Goal: Task Accomplishment & Management: Complete application form

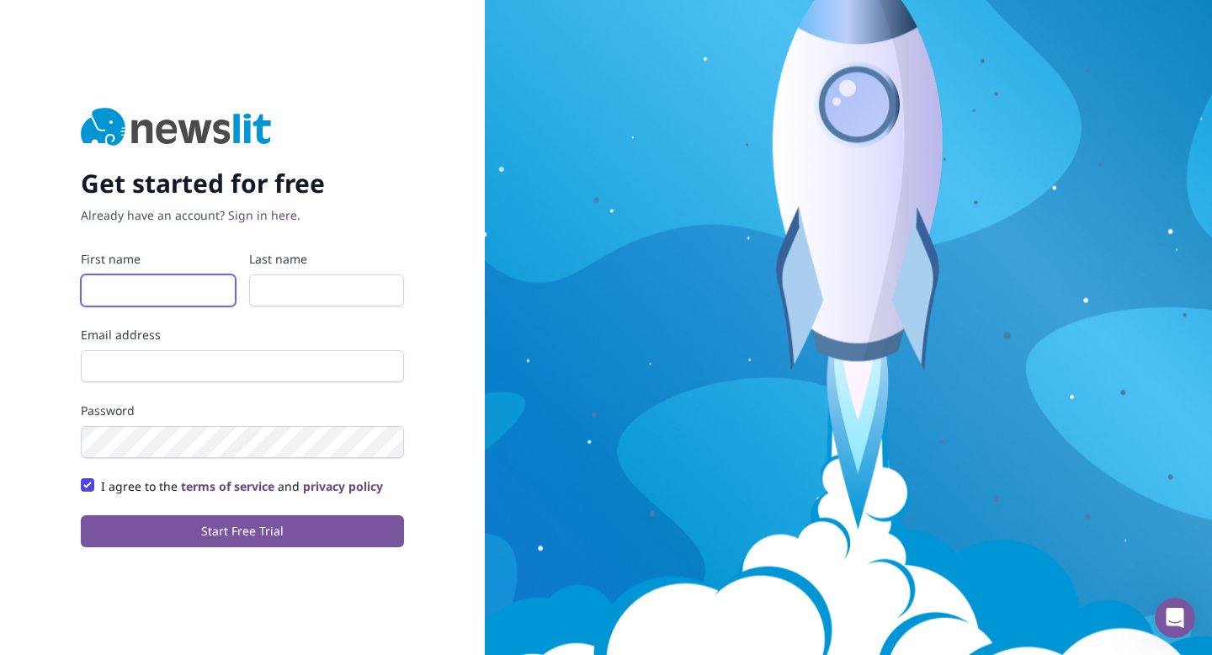
click at [127, 300] on input "First name" at bounding box center [158, 290] width 155 height 32
type input "[PERSON_NAME]"
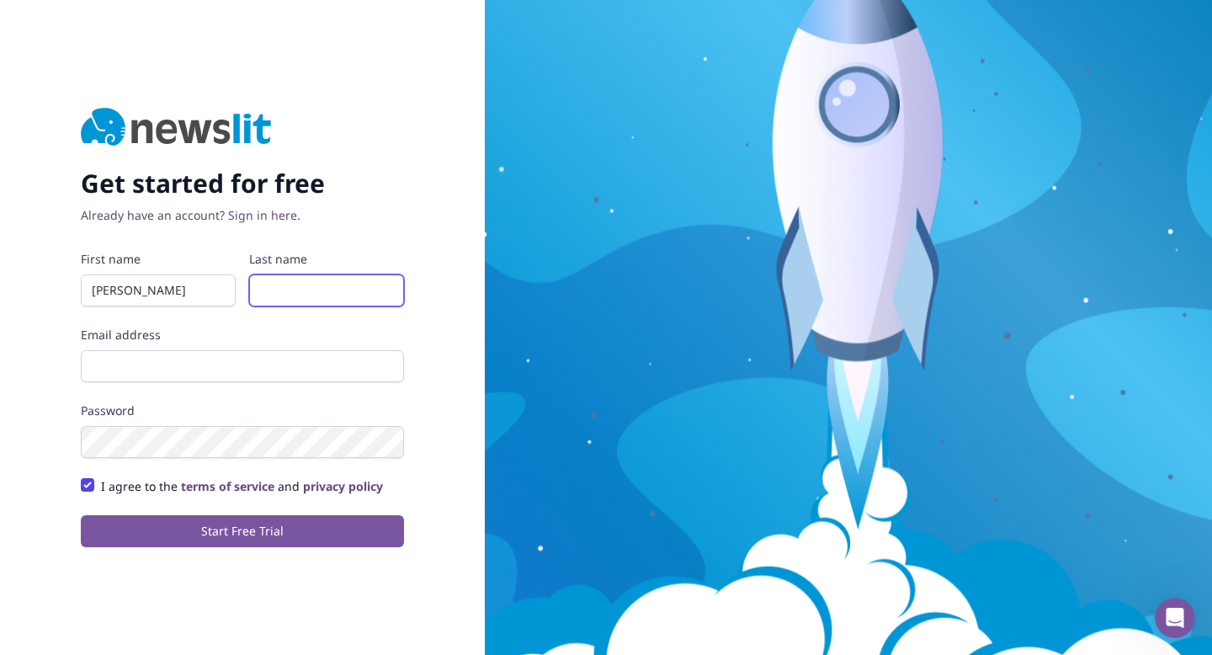
type input "[PERSON_NAME]"
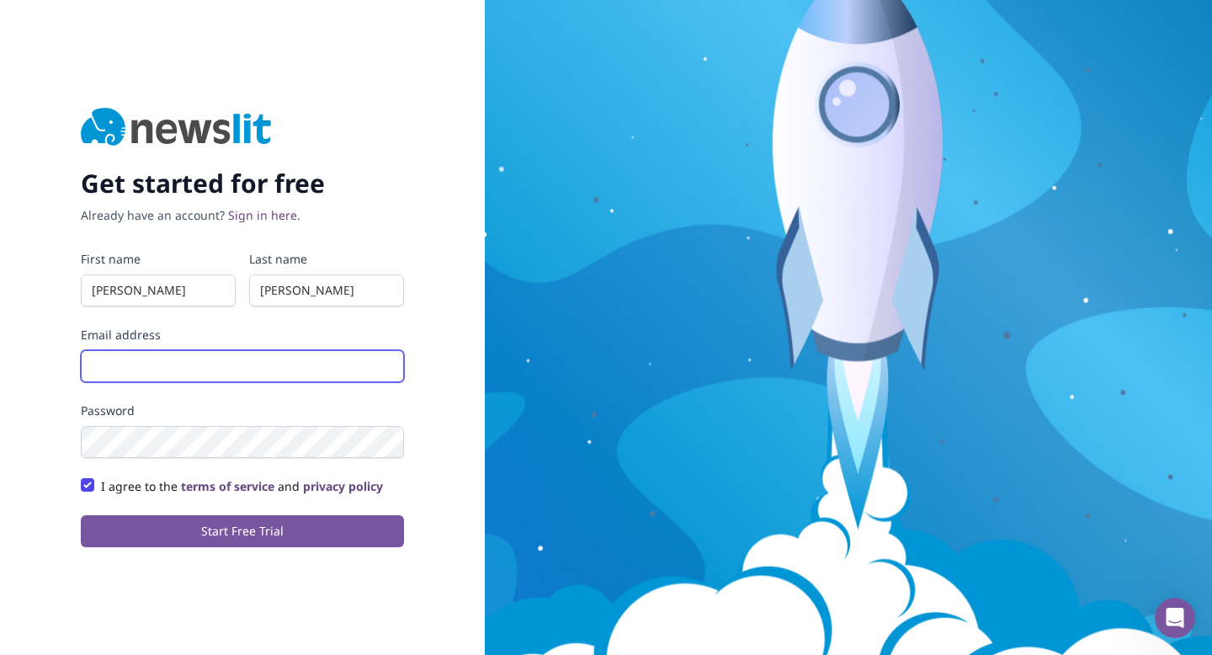
type input "[PERSON_NAME][EMAIL_ADDRESS]"
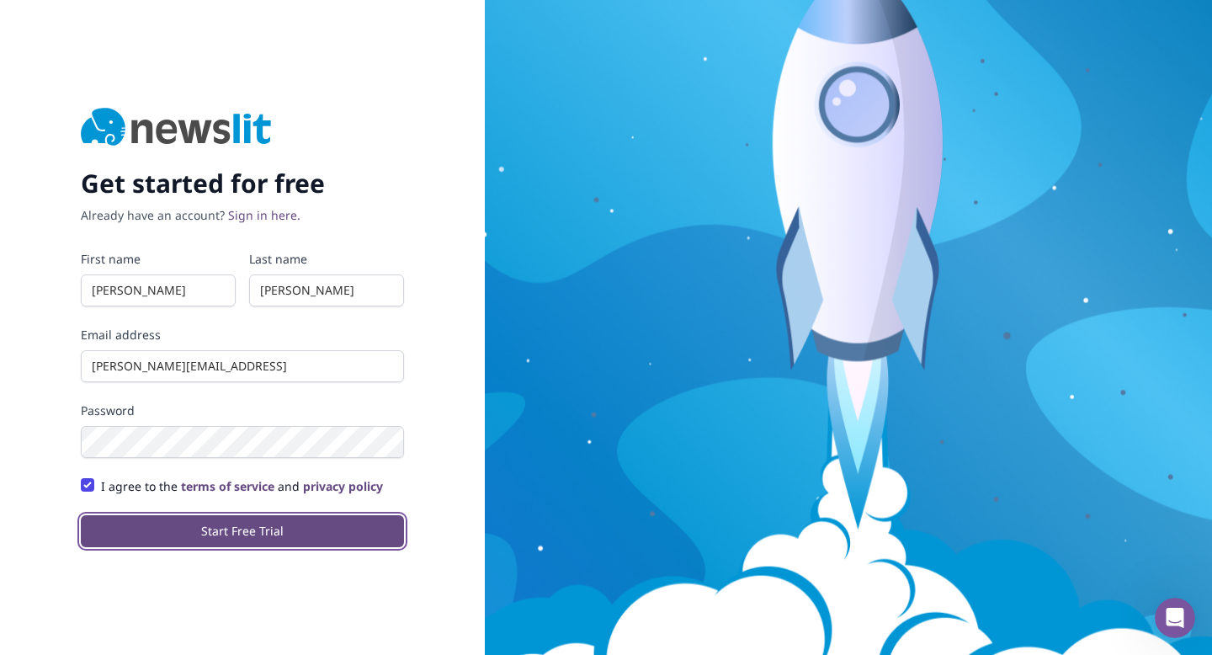
click at [268, 526] on button "Start Free Trial" at bounding box center [242, 531] width 323 height 32
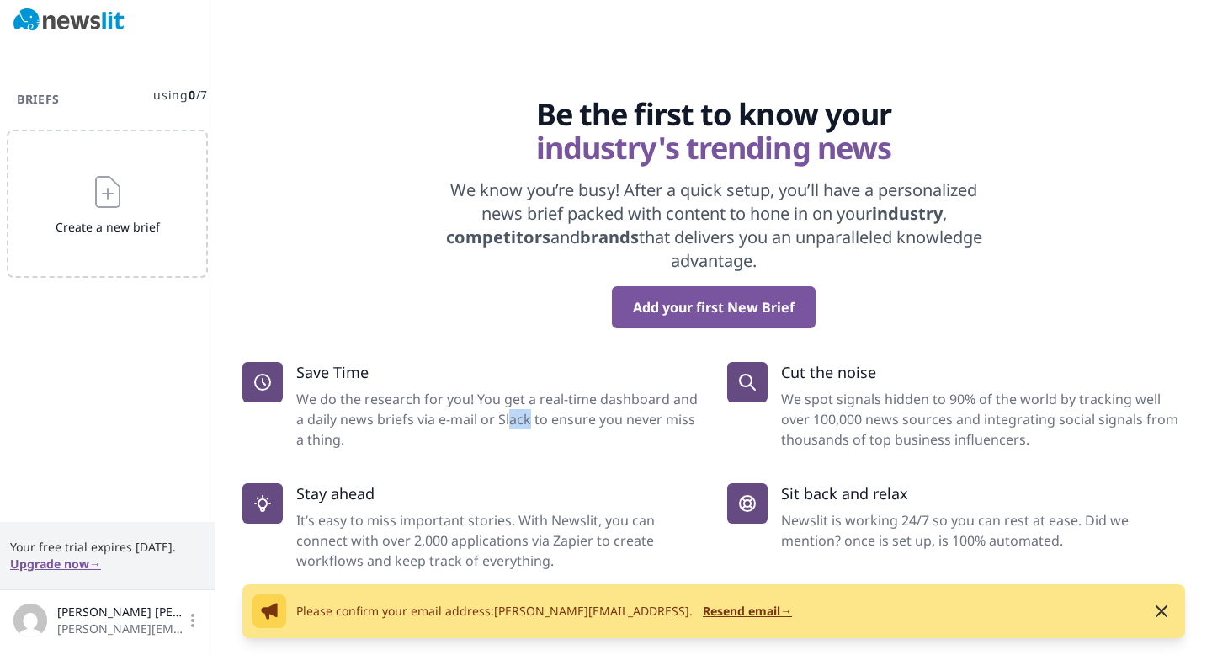
drag, startPoint x: 512, startPoint y: 412, endPoint x: 526, endPoint y: 424, distance: 19.1
click at [526, 424] on dd "We do the research for you! You get a real-time dashboard and a daily news brie…" at bounding box center [498, 419] width 404 height 61
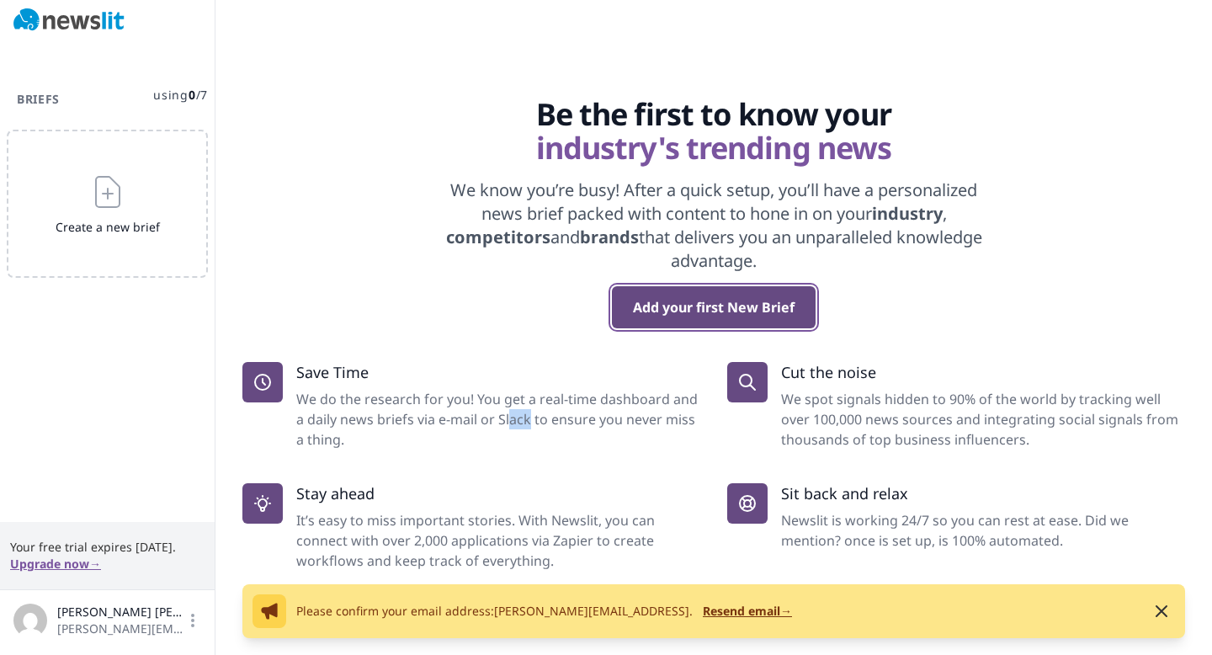
click at [760, 300] on button "Add your first New Brief" at bounding box center [714, 307] width 204 height 42
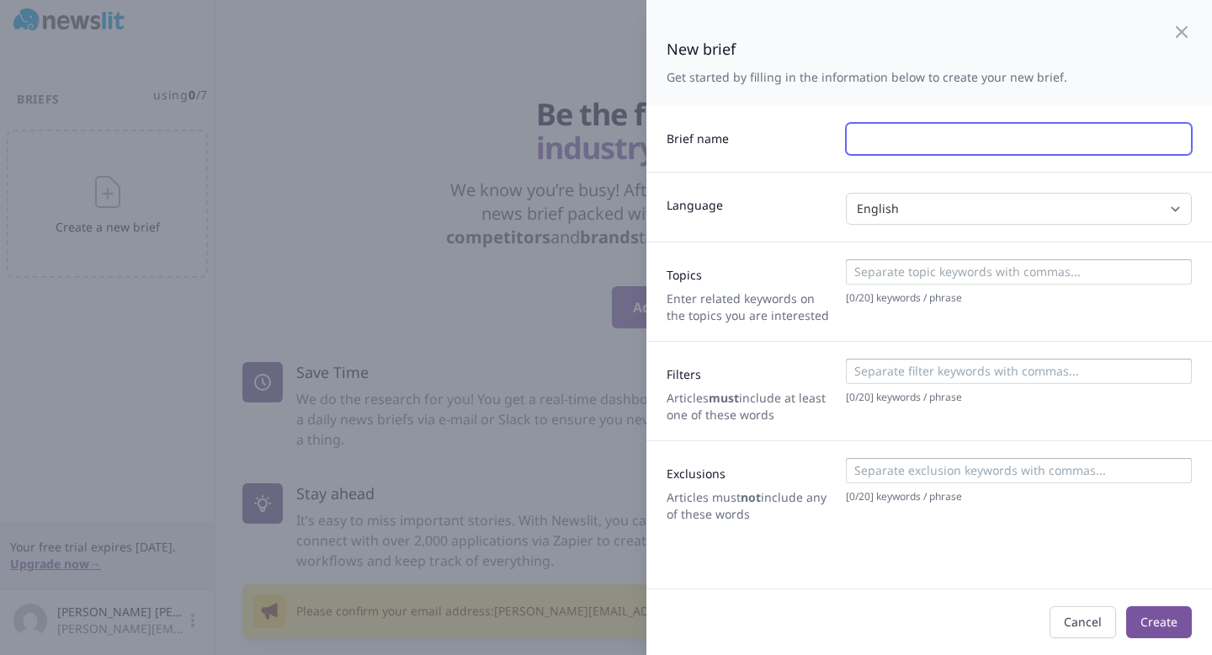
click at [864, 143] on input "text" at bounding box center [1019, 139] width 346 height 32
type input "AI News"
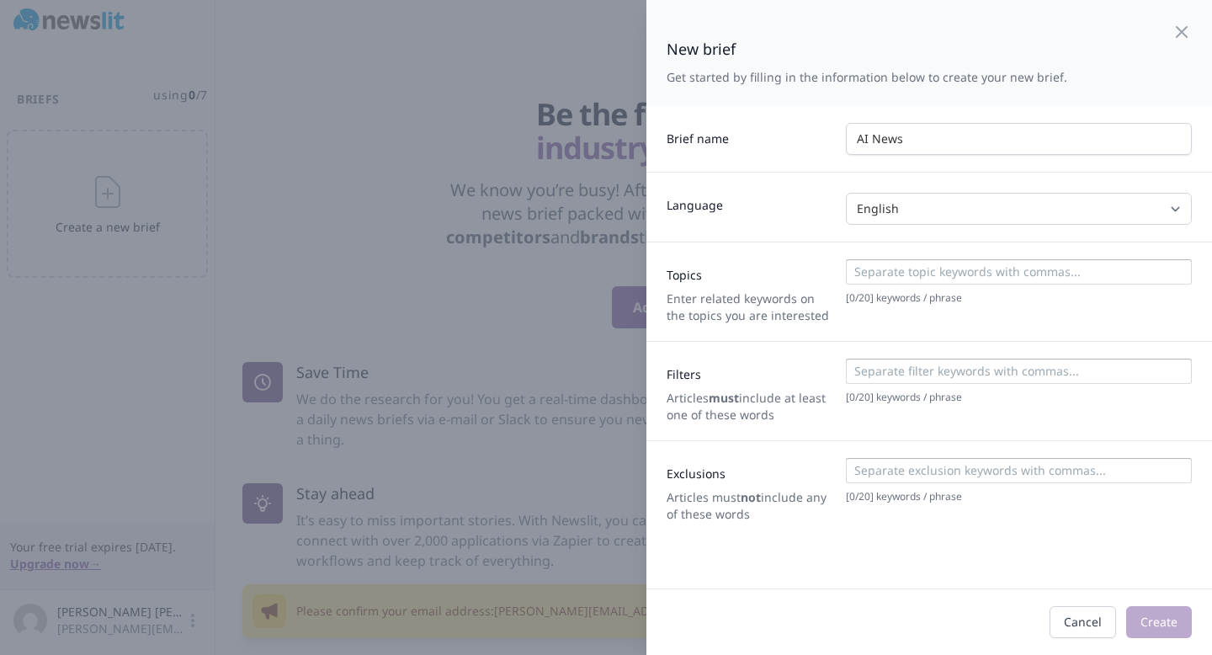
drag, startPoint x: 837, startPoint y: 312, endPoint x: 823, endPoint y: 312, distance: 13.5
click at [823, 312] on div "Topics Enter related keywords on the topics you are interested [ 0 / 20 ] keywo…" at bounding box center [929, 291] width 566 height 99
drag, startPoint x: 833, startPoint y: 319, endPoint x: 819, endPoint y: 318, distance: 14.3
click at [819, 318] on div "Topics Enter related keywords on the topics you are interested [ 0 / 20 ] keywo…" at bounding box center [929, 291] width 566 height 99
drag, startPoint x: 1075, startPoint y: 84, endPoint x: 669, endPoint y: 82, distance: 405.7
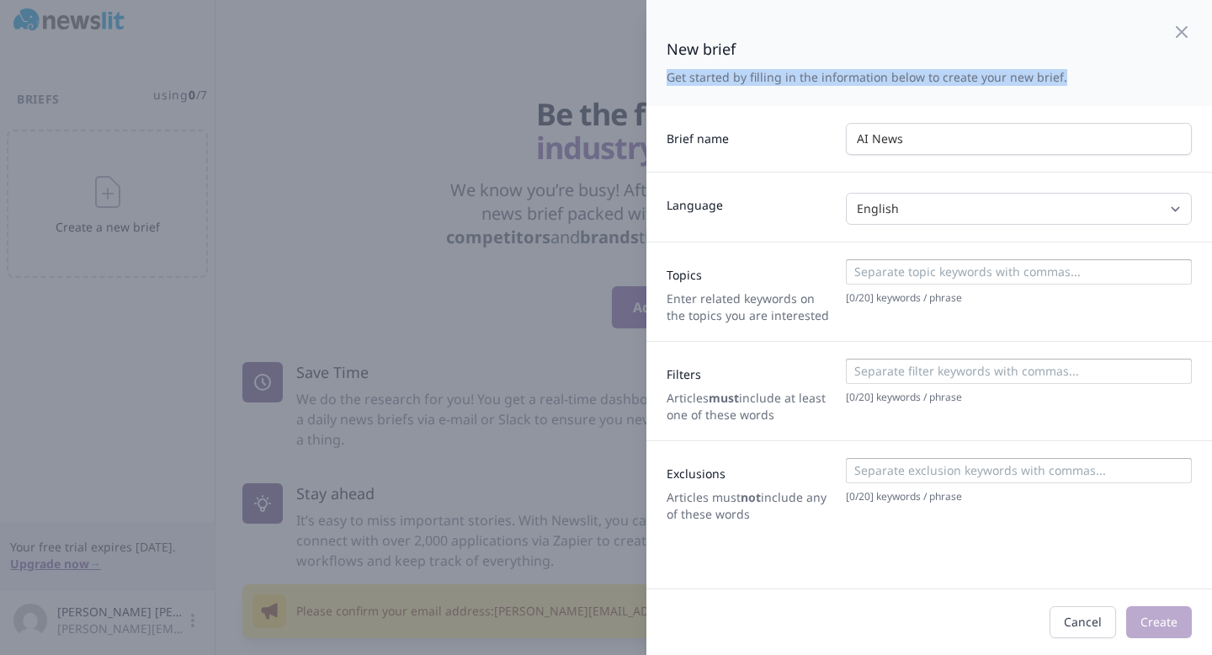
click at [669, 82] on div "New brief Get started by filling in the information below to create your new br…" at bounding box center [929, 53] width 525 height 66
copy p "Get started by filling in the information below to create your new brief."
click at [676, 279] on label "Topics" at bounding box center [750, 272] width 166 height 24
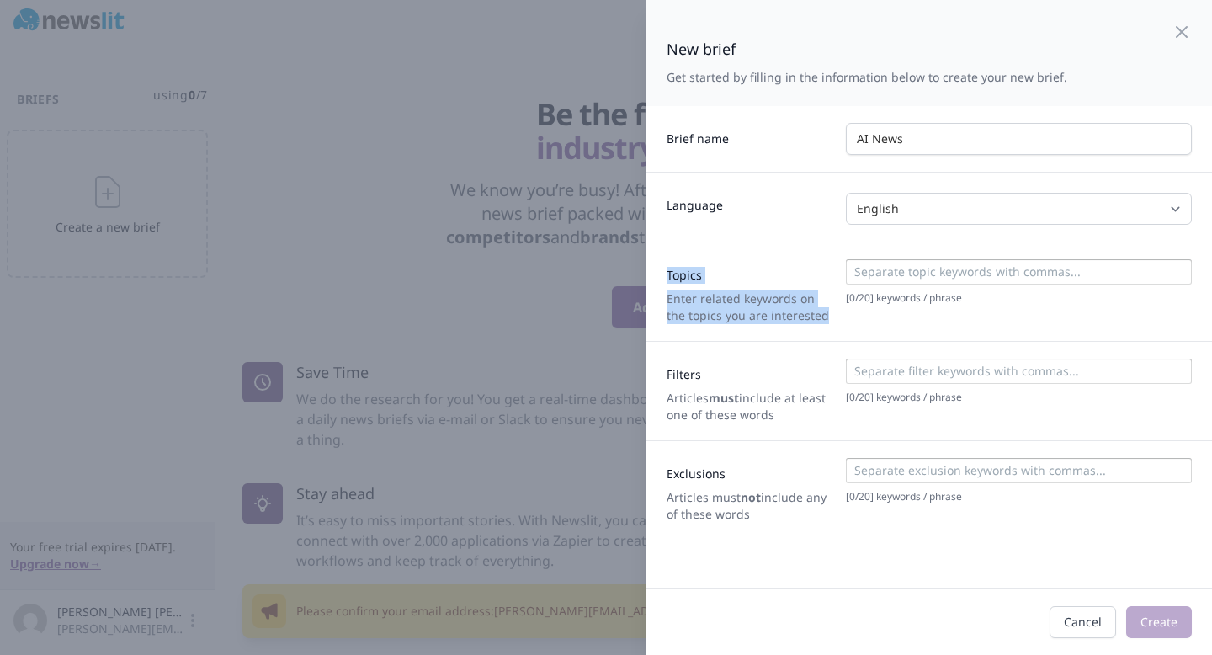
drag, startPoint x: 676, startPoint y: 279, endPoint x: 818, endPoint y: 313, distance: 146.4
click at [818, 313] on div "Topics Enter related keywords on the topics you are interested" at bounding box center [750, 291] width 166 height 65
copy div "Topics Enter related keywords on the topics you are interested"
click at [882, 274] on input at bounding box center [1018, 271] width 336 height 17
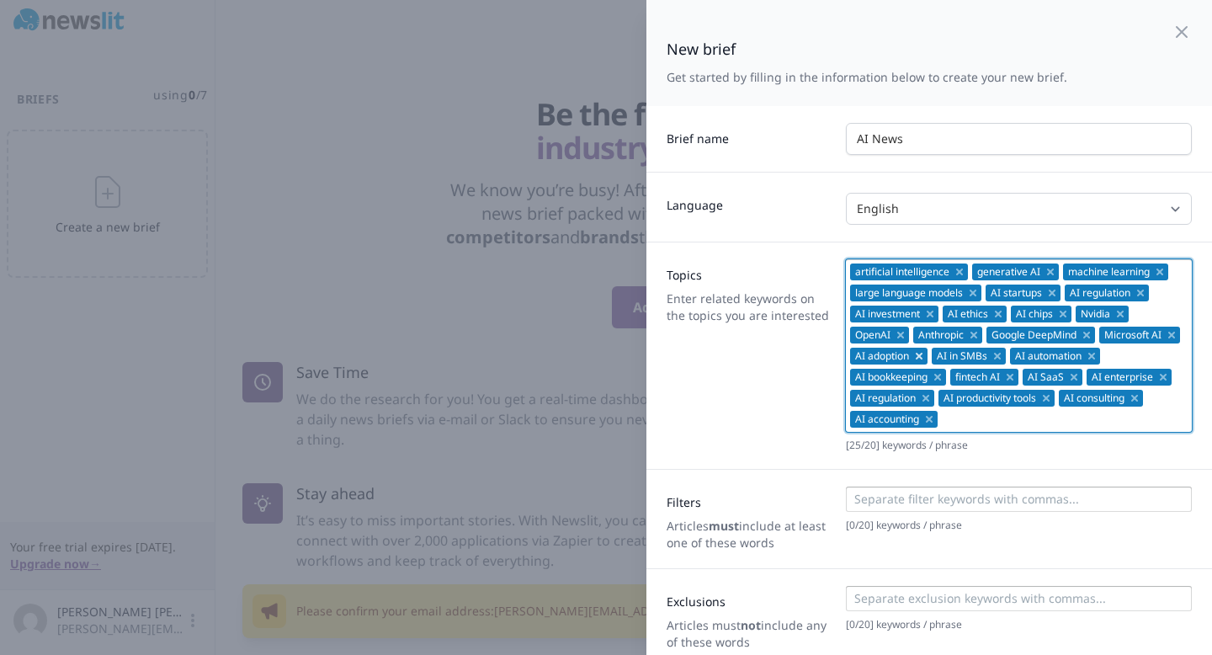
click at [926, 353] on icon "Remove" at bounding box center [918, 355] width 13 height 13
click at [1107, 359] on icon "Remove" at bounding box center [1110, 356] width 7 height 7
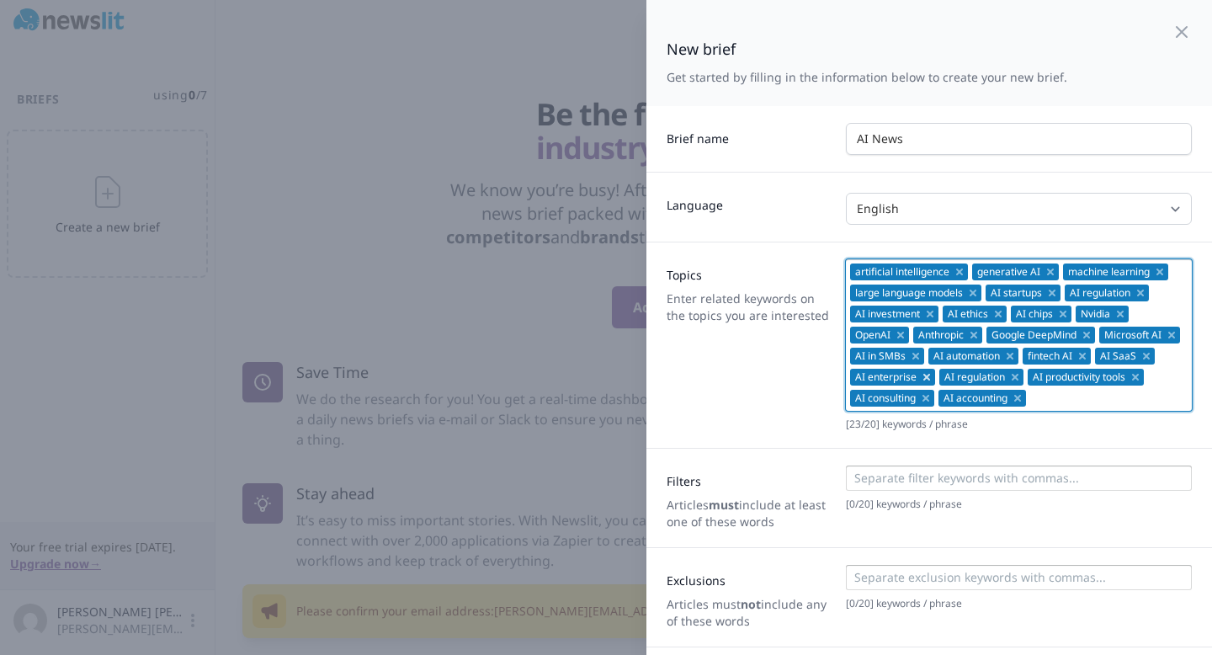
click at [933, 375] on icon "Remove" at bounding box center [926, 376] width 13 height 13
click at [933, 375] on icon "Remove" at bounding box center [925, 376] width 13 height 13
click at [1053, 376] on icon "Remove" at bounding box center [1045, 376] width 13 height 13
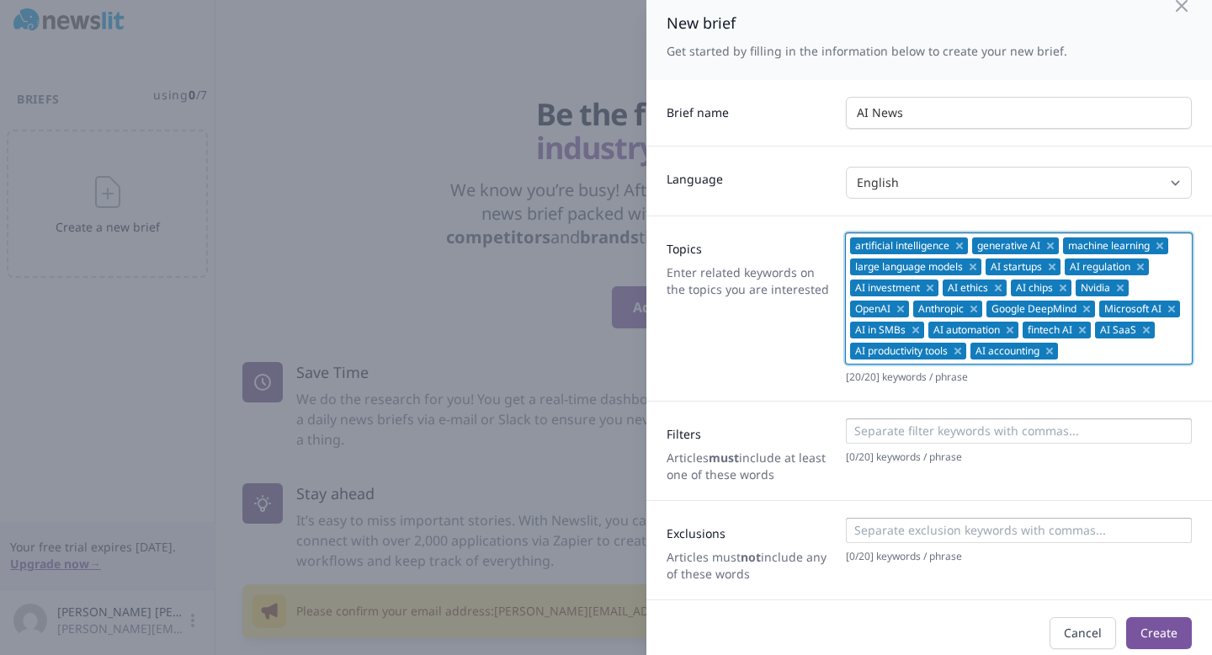
scroll to position [27, 0]
type input "LLM"
type input "AI"
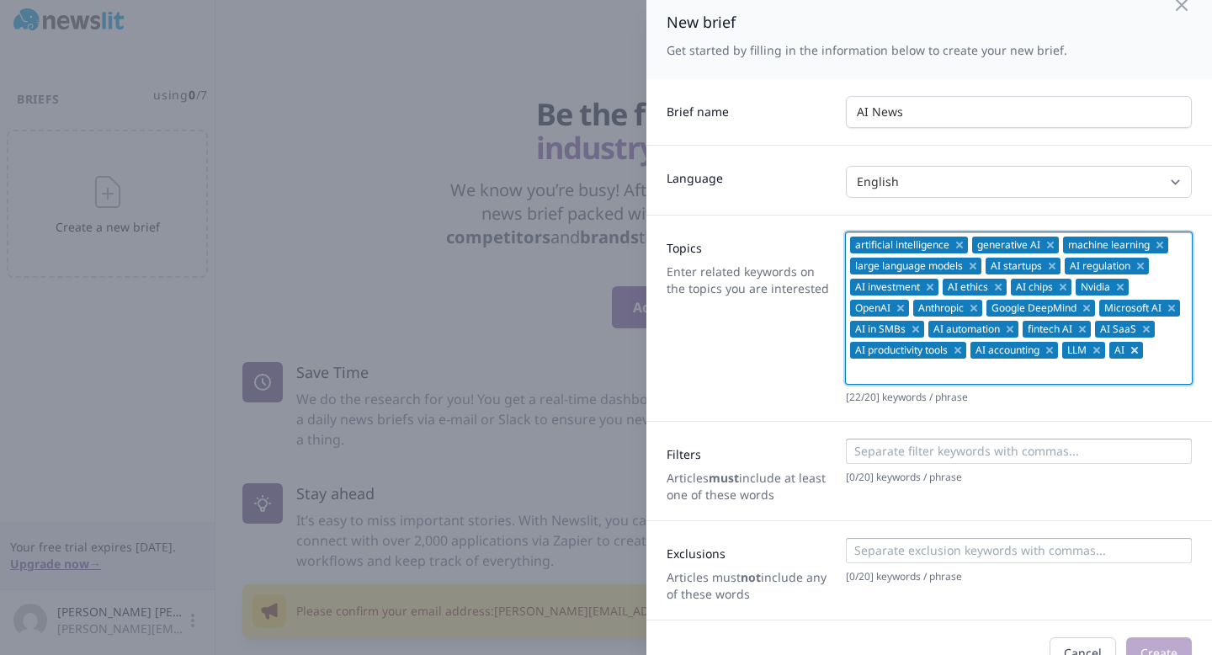
click at [1131, 354] on icon "Remove" at bounding box center [1134, 350] width 7 height 7
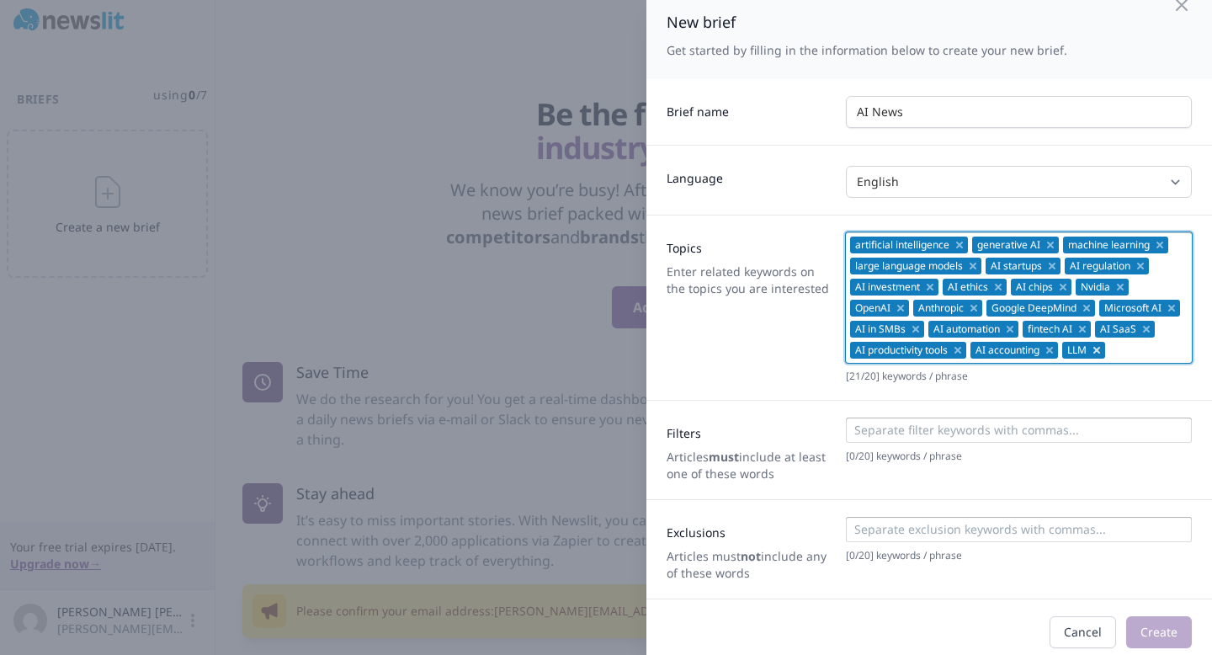
click at [1103, 348] on icon "Remove" at bounding box center [1096, 349] width 13 height 13
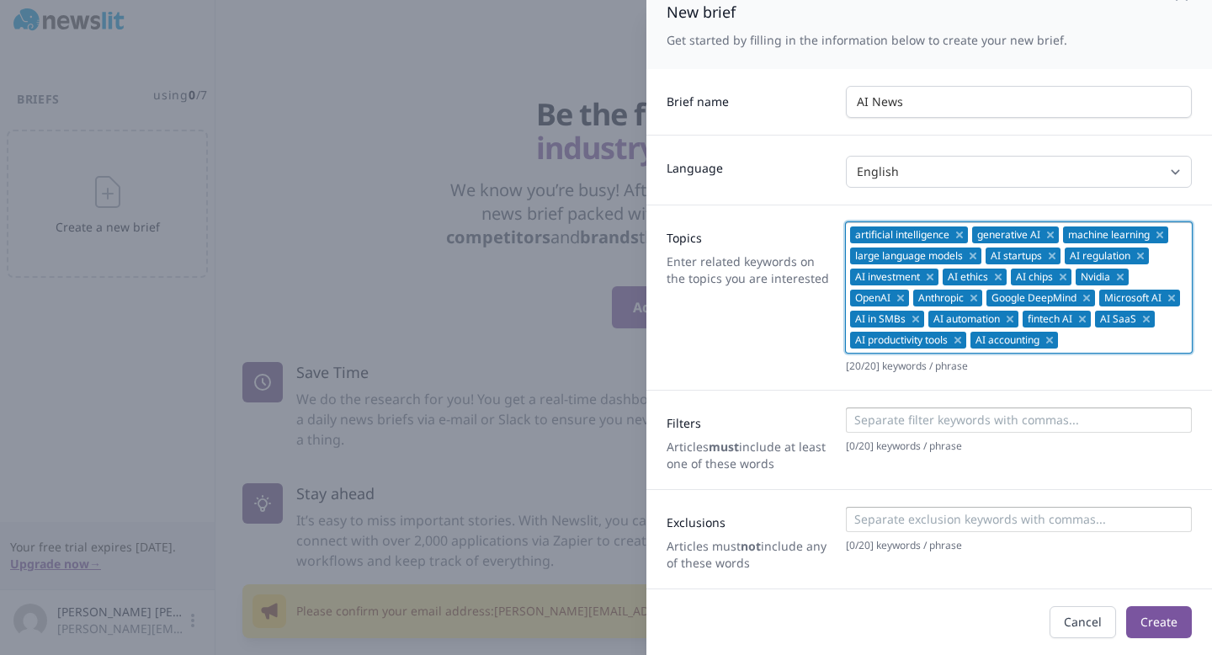
scroll to position [58, 0]
click at [890, 428] on input at bounding box center [1018, 420] width 336 height 17
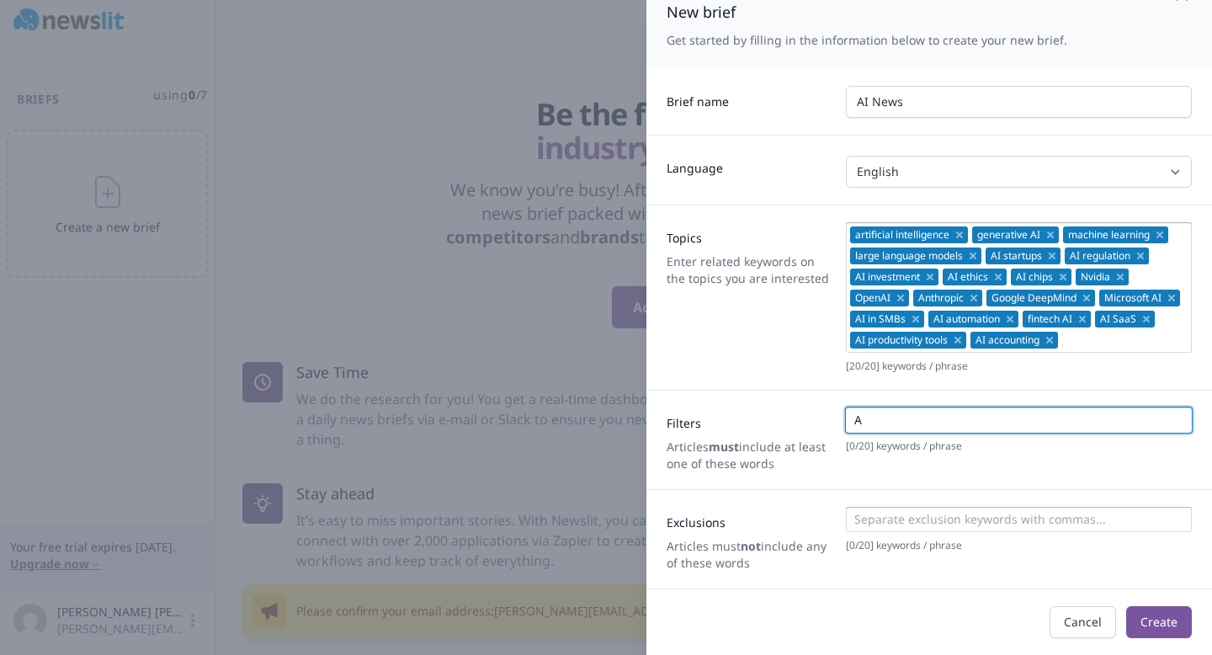
type input "AI"
type input "Artificial Intelligence"
type input "LLM"
type input "Large Language Model"
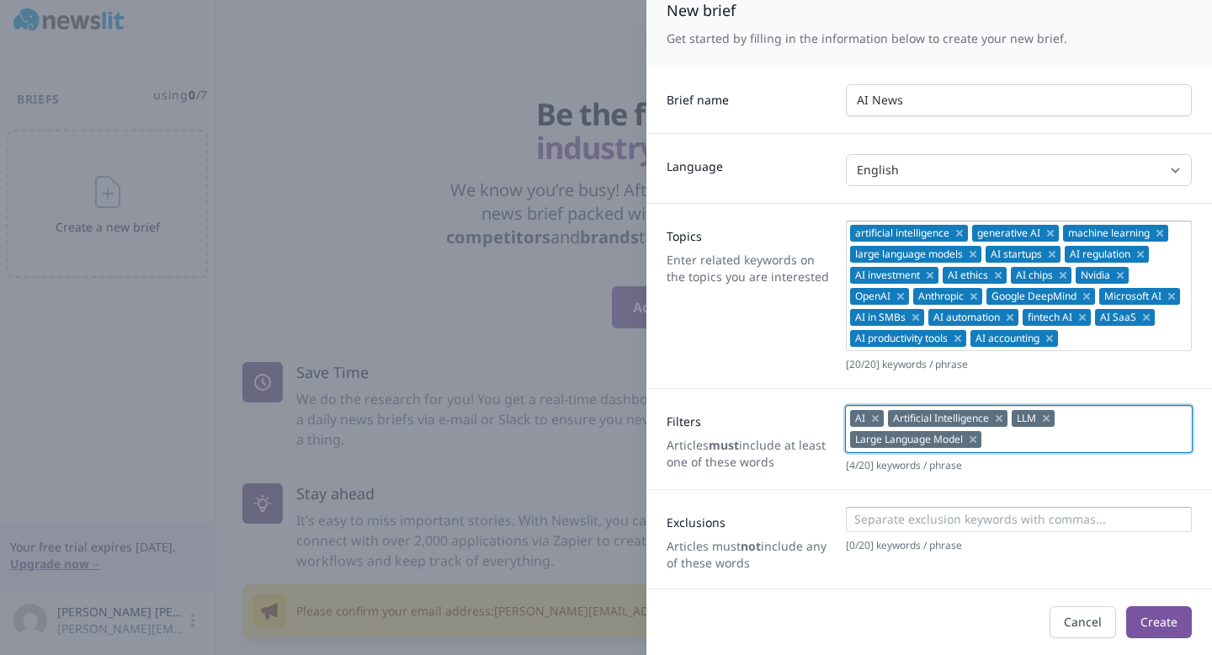
scroll to position [60, 0]
click at [1156, 624] on button "Create" at bounding box center [1159, 622] width 66 height 32
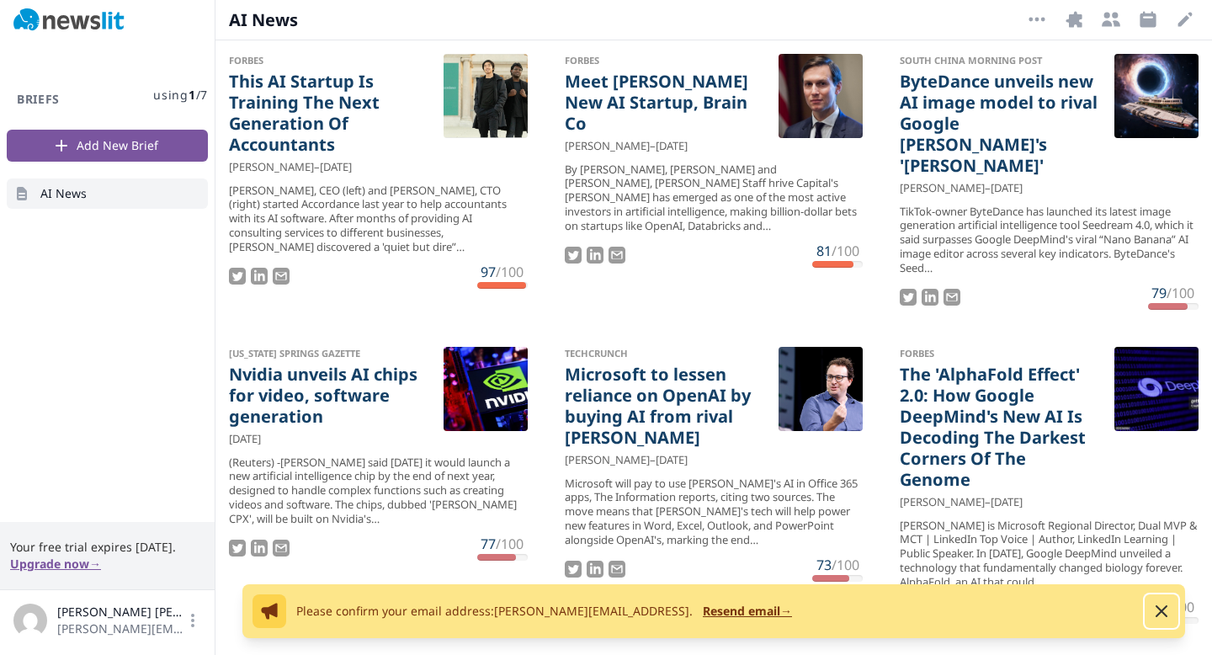
click at [1162, 603] on icon "button" at bounding box center [1161, 611] width 20 height 20
